Goal: Navigation & Orientation: Find specific page/section

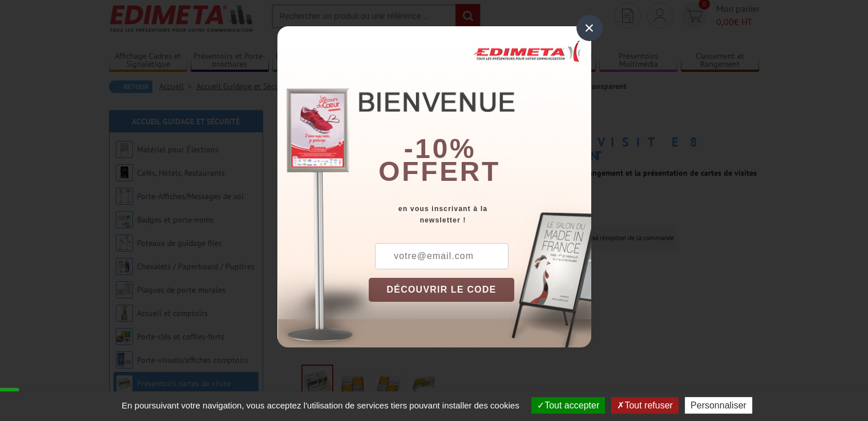
scroll to position [57, 0]
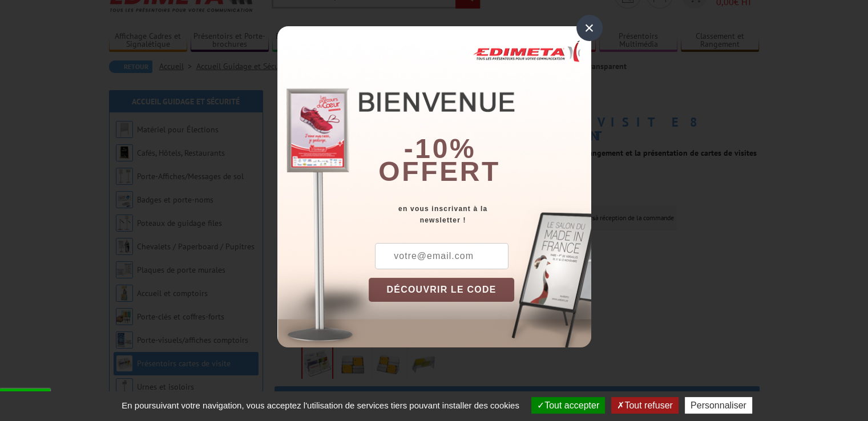
click at [585, 29] on div "×" at bounding box center [590, 28] width 26 height 26
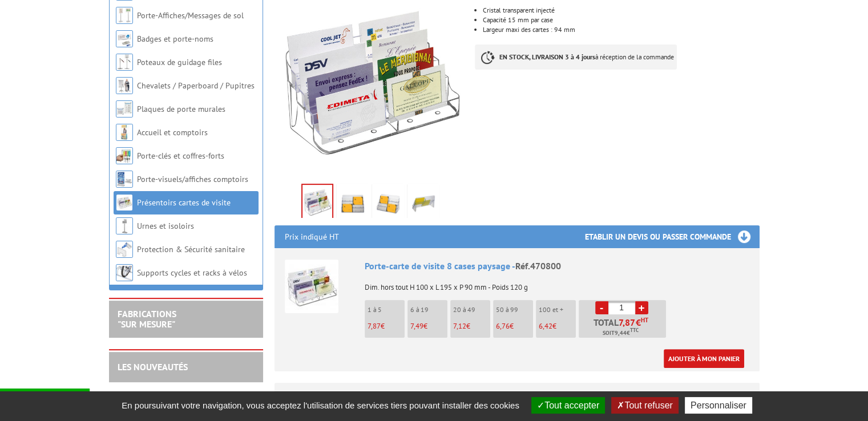
scroll to position [228, 0]
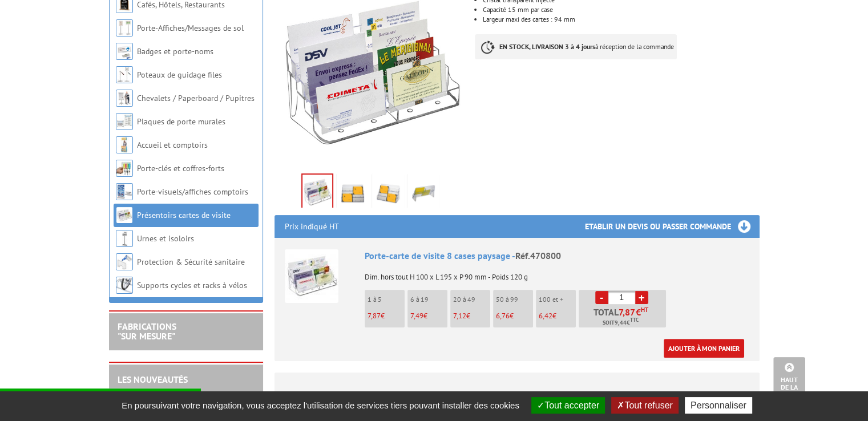
click at [352, 176] on img at bounding box center [352, 193] width 27 height 35
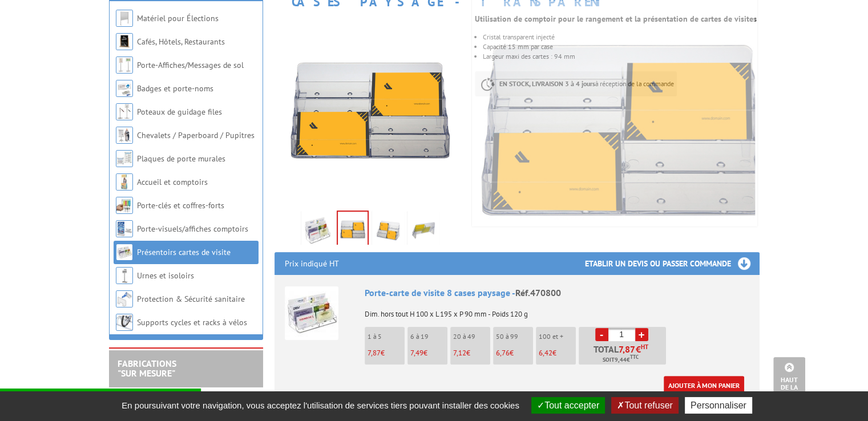
scroll to position [171, 0]
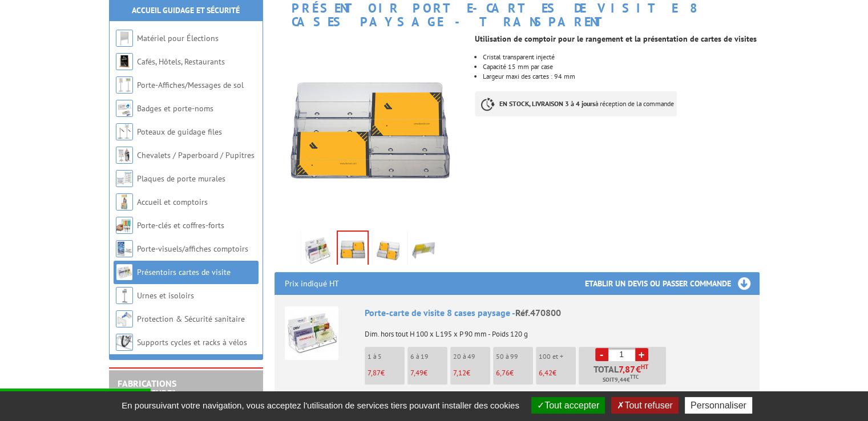
click at [425, 233] on img at bounding box center [423, 250] width 27 height 35
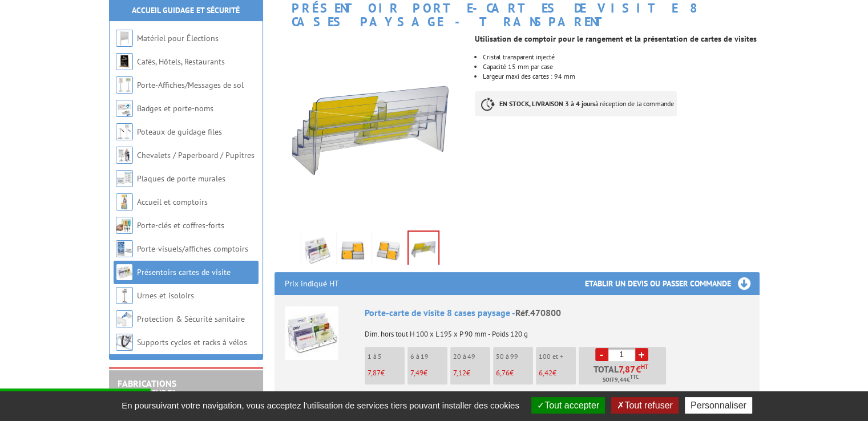
click at [394, 233] on img at bounding box center [387, 250] width 27 height 35
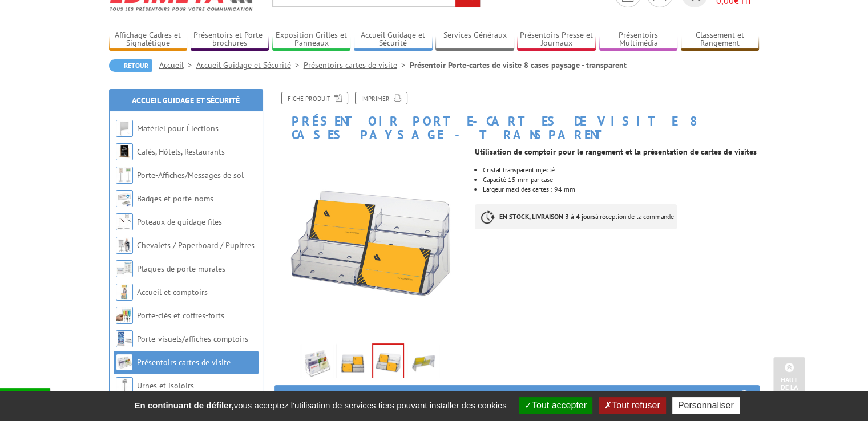
scroll to position [57, 0]
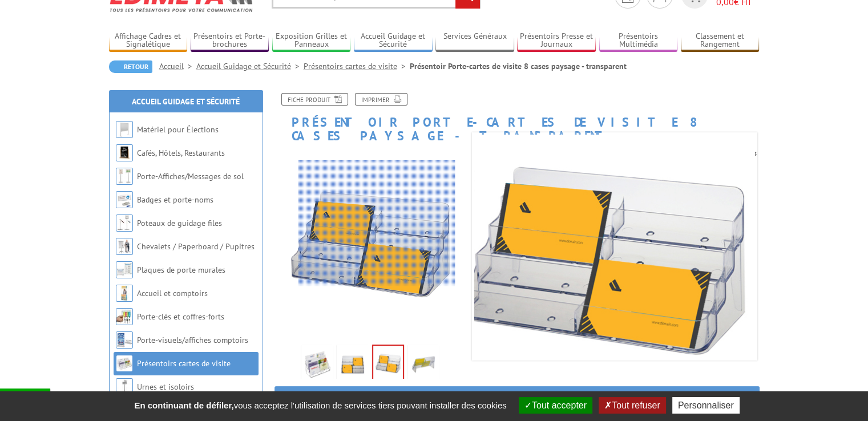
click at [377, 223] on div at bounding box center [377, 223] width 158 height 126
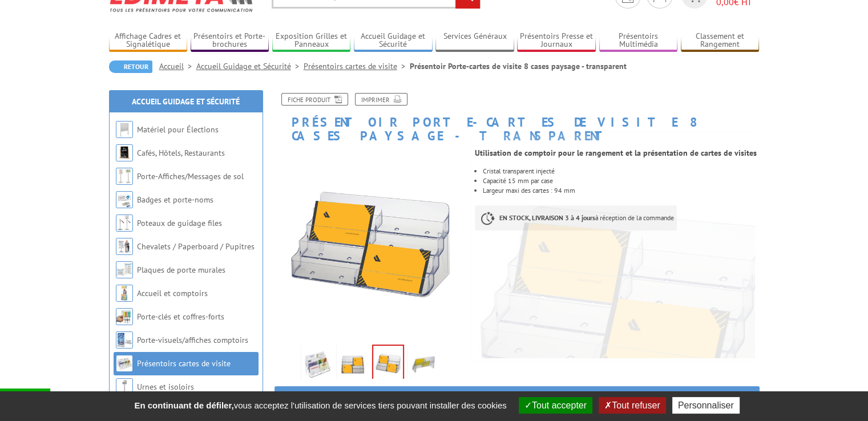
click at [373, 71] on li "Présentoirs cartes de visite" at bounding box center [357, 66] width 106 height 11
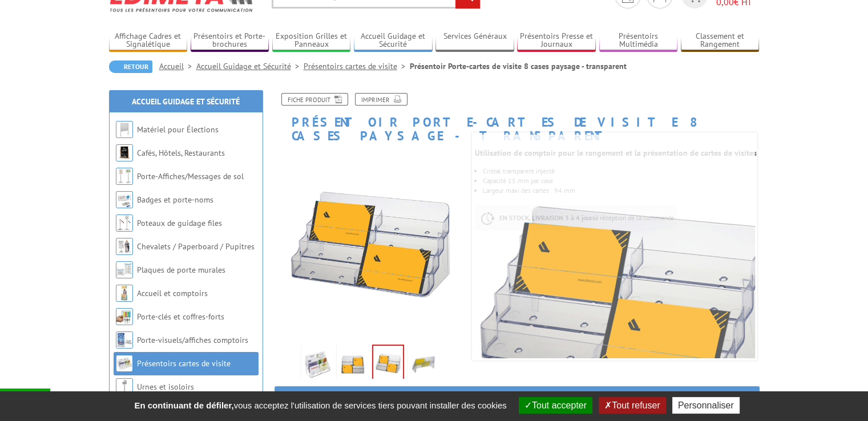
click at [371, 71] on link "Présentoirs cartes de visite" at bounding box center [357, 66] width 106 height 10
